Goal: Transaction & Acquisition: Book appointment/travel/reservation

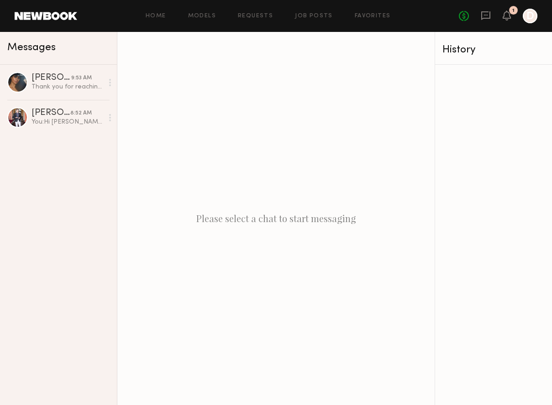
click at [152, 340] on div "Please select a chat to start messaging" at bounding box center [275, 218] width 317 height 373
click at [509, 11] on icon at bounding box center [507, 16] width 8 height 10
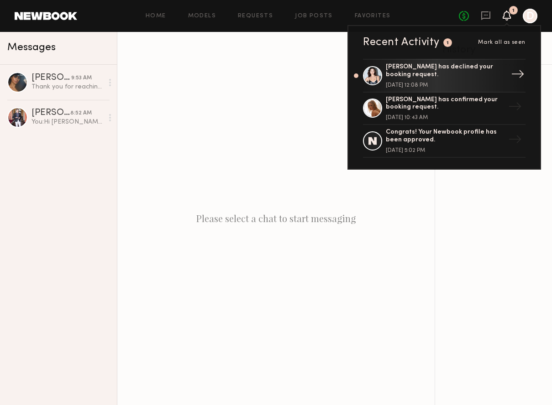
click at [461, 74] on div "[PERSON_NAME] has declined your booking request." at bounding box center [445, 71] width 119 height 16
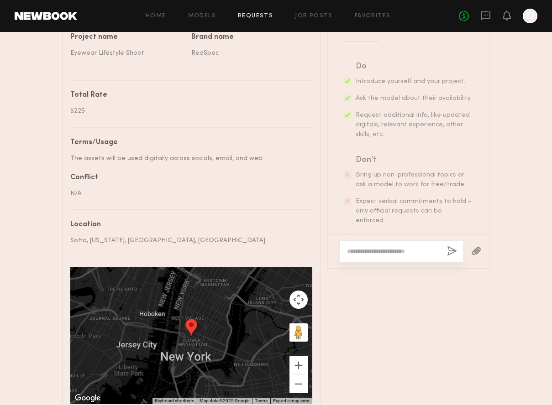
scroll to position [144, 0]
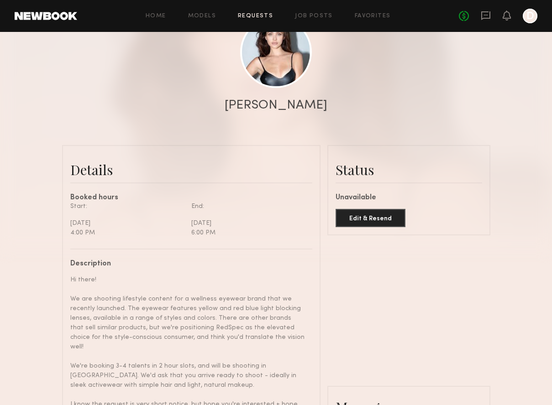
scroll to position [0, 0]
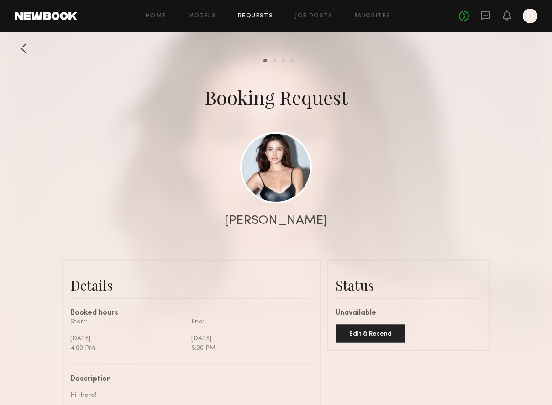
click at [28, 43] on div at bounding box center [24, 48] width 18 height 18
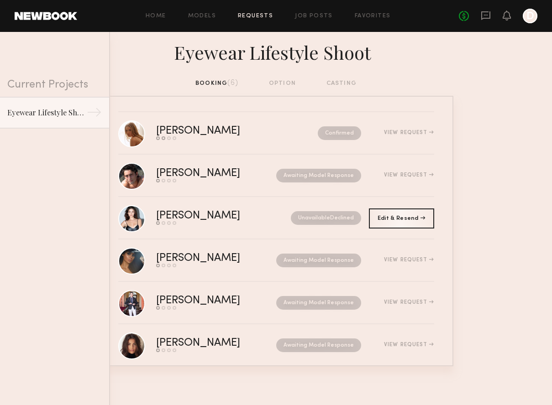
click at [215, 84] on div "booking (6) option casting" at bounding box center [275, 84] width 161 height 10
click at [195, 21] on div "Home Models Requests Job Posts Favorites Sign Out No fees up to $5,000 D" at bounding box center [307, 16] width 460 height 15
click at [124, 137] on link at bounding box center [131, 133] width 27 height 27
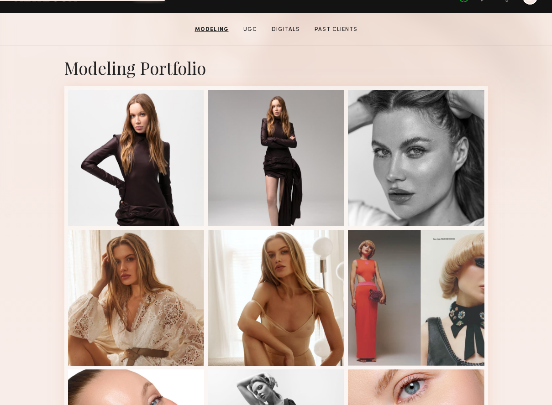
scroll to position [193, 0]
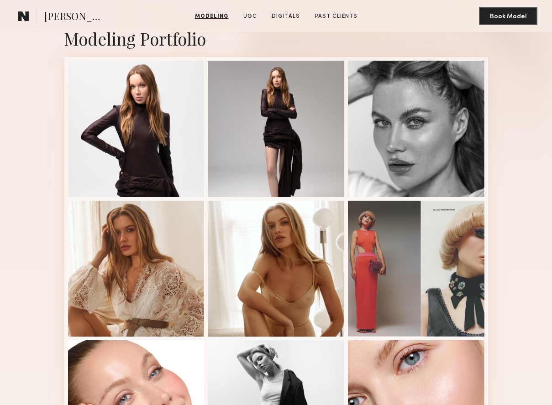
click at [22, 279] on div "Modeling Portfolio View More" at bounding box center [276, 336] width 552 height 641
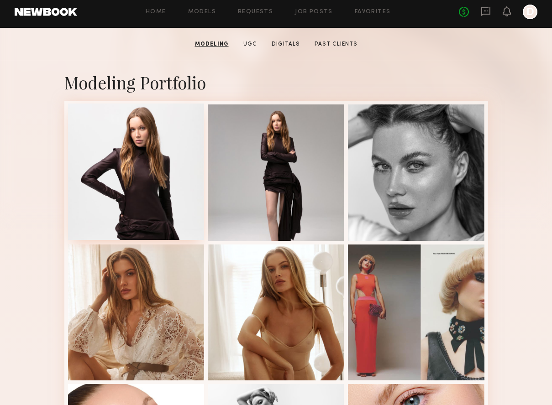
scroll to position [147, 0]
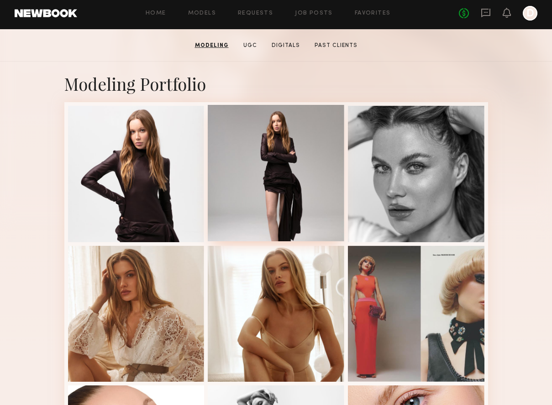
click at [296, 190] on div at bounding box center [276, 173] width 137 height 137
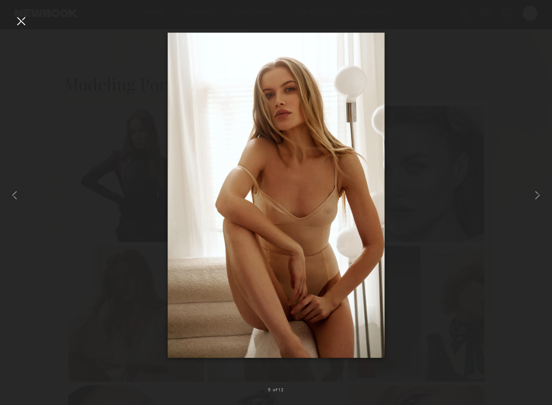
click at [454, 127] on div at bounding box center [276, 196] width 552 height 362
click at [110, 173] on div at bounding box center [276, 196] width 552 height 362
click at [14, 15] on div at bounding box center [21, 21] width 15 height 15
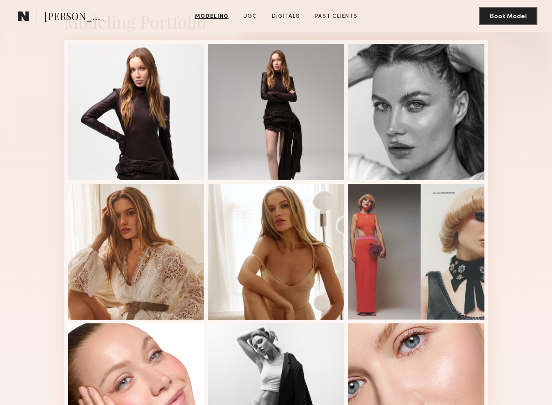
scroll to position [210, 0]
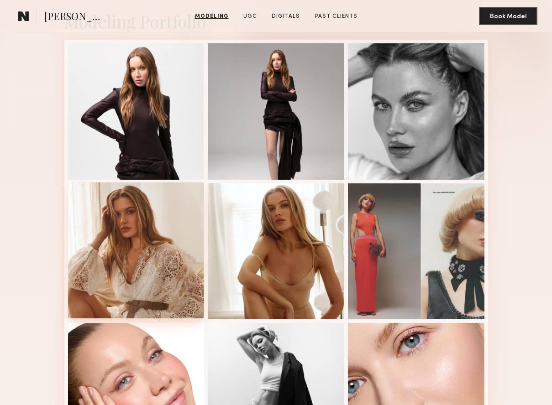
click at [168, 248] on div at bounding box center [136, 251] width 137 height 137
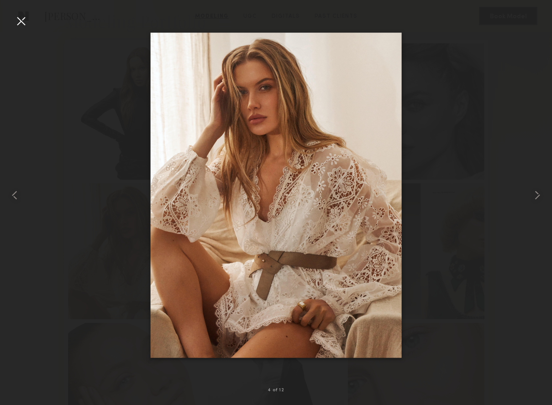
click at [22, 22] on div at bounding box center [21, 21] width 15 height 15
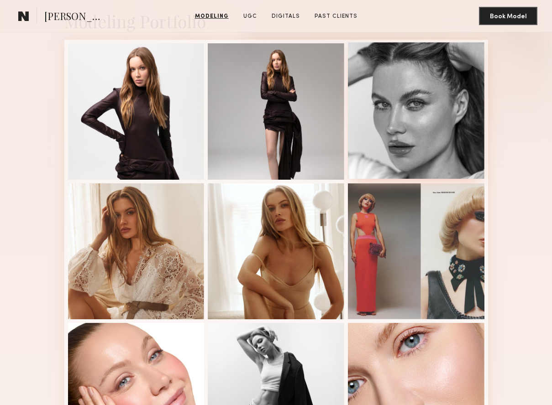
click at [405, 143] on div at bounding box center [416, 110] width 137 height 137
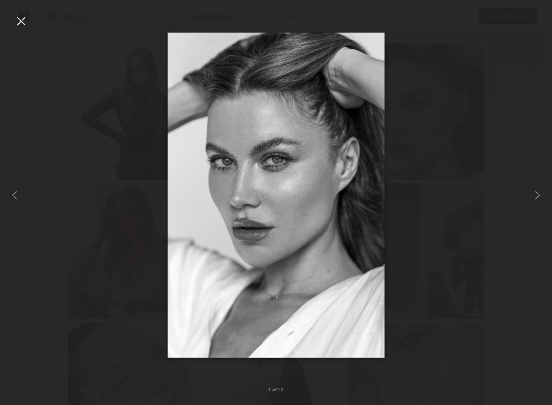
click at [243, 159] on img at bounding box center [276, 196] width 217 height 326
click at [20, 20] on div at bounding box center [21, 21] width 15 height 15
